Goal: Check status: Check status

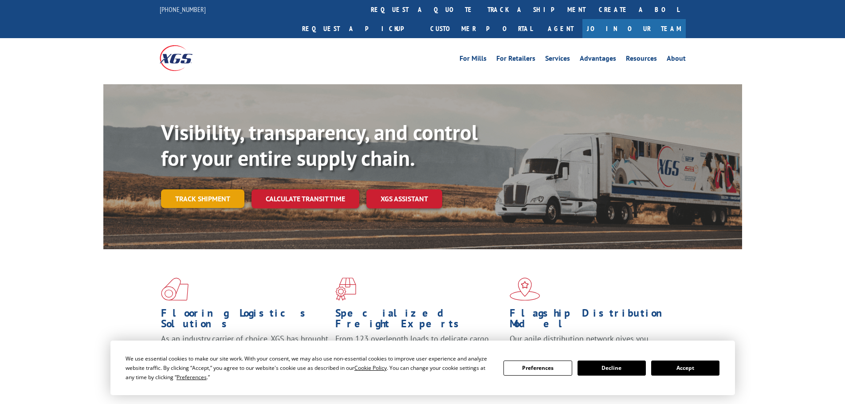
click at [195, 189] on link "Track shipment" at bounding box center [202, 198] width 83 height 19
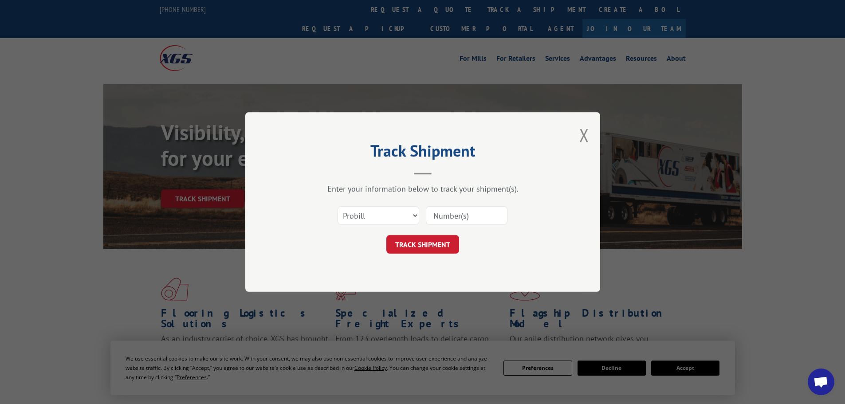
click at [471, 218] on input at bounding box center [467, 215] width 82 height 19
click at [385, 218] on select "Select category... Probill BOL PO" at bounding box center [379, 215] width 82 height 19
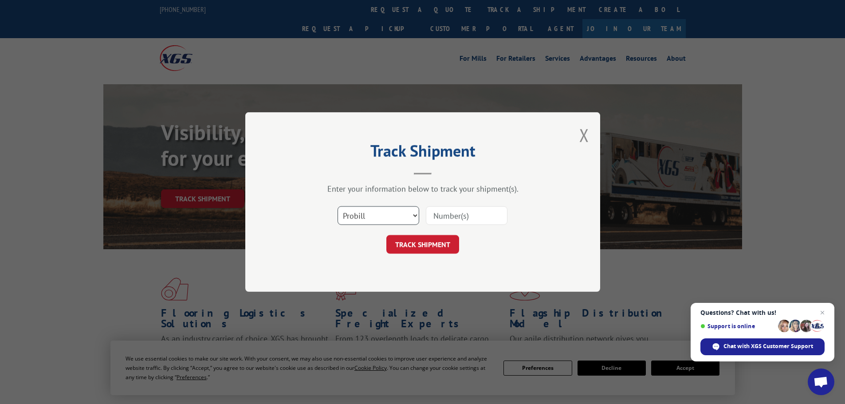
select select "bol"
click at [338, 206] on select "Select category... Probill BOL PO" at bounding box center [379, 215] width 82 height 19
click at [477, 222] on input at bounding box center [467, 215] width 82 height 19
paste input "5211796"
type input "5211796"
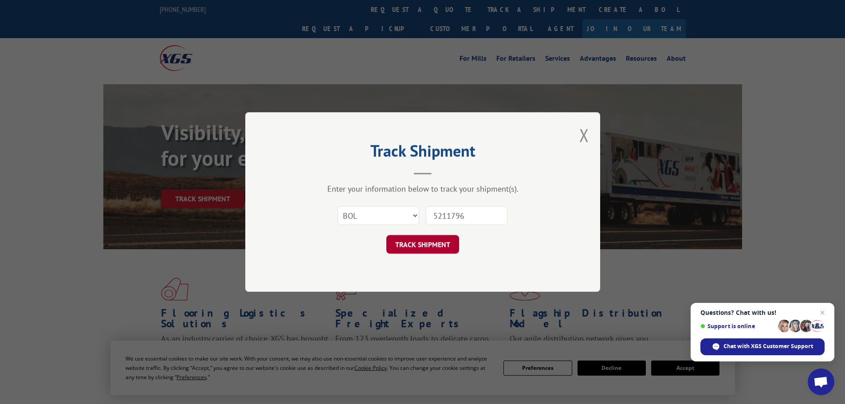
click at [421, 242] on button "TRACK SHIPMENT" at bounding box center [422, 244] width 73 height 19
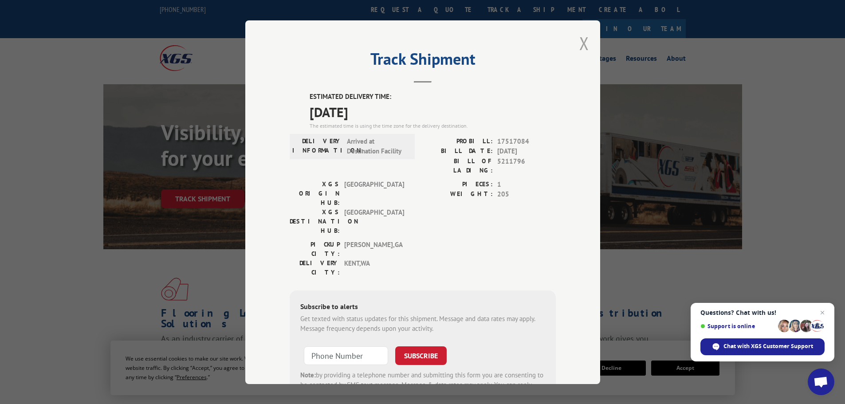
click at [580, 44] on button "Close modal" at bounding box center [584, 43] width 10 height 24
